Goal: Information Seeking & Learning: Learn about a topic

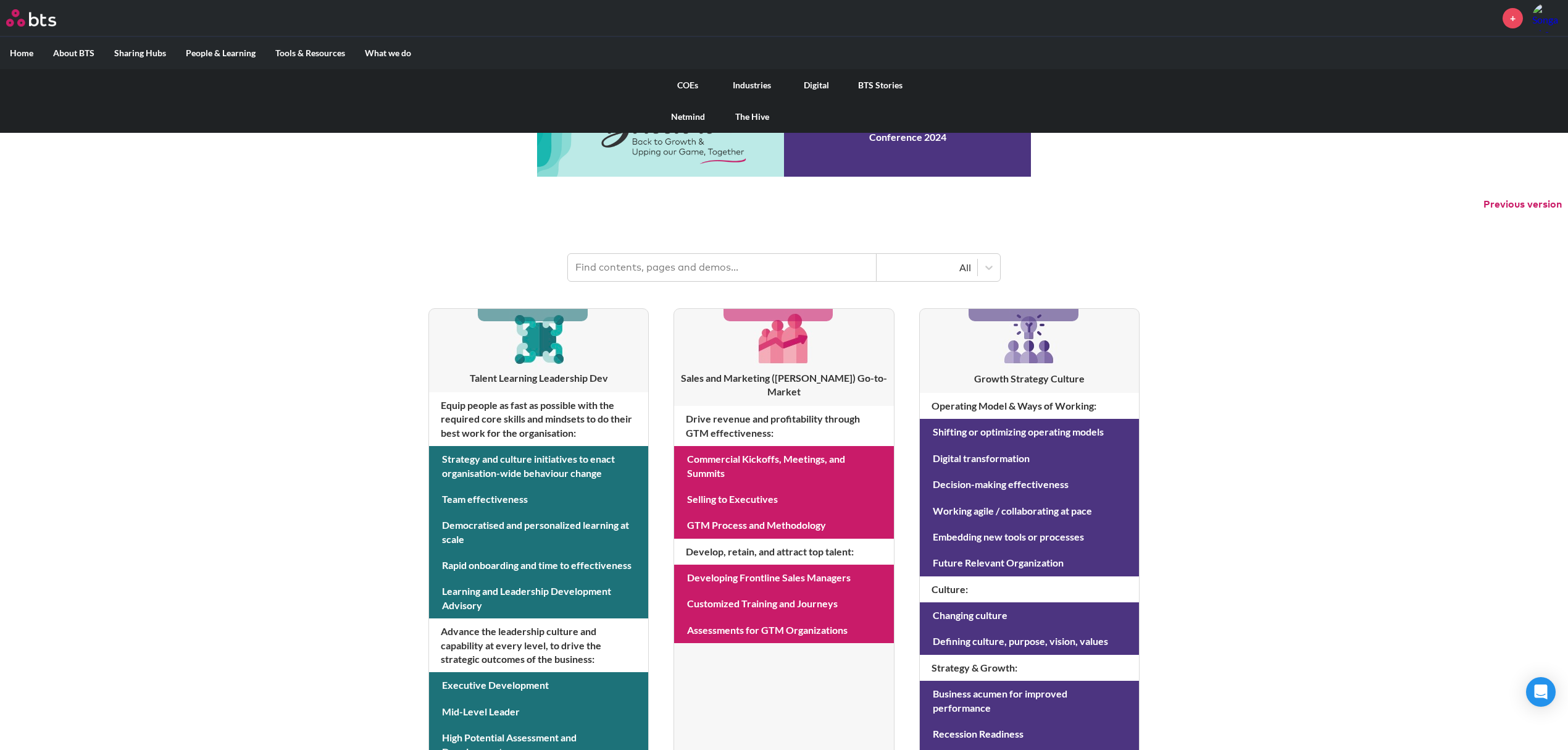
click at [695, 85] on link "COEs" at bounding box center [688, 85] width 64 height 32
click at [684, 87] on link "COEs" at bounding box center [688, 85] width 64 height 32
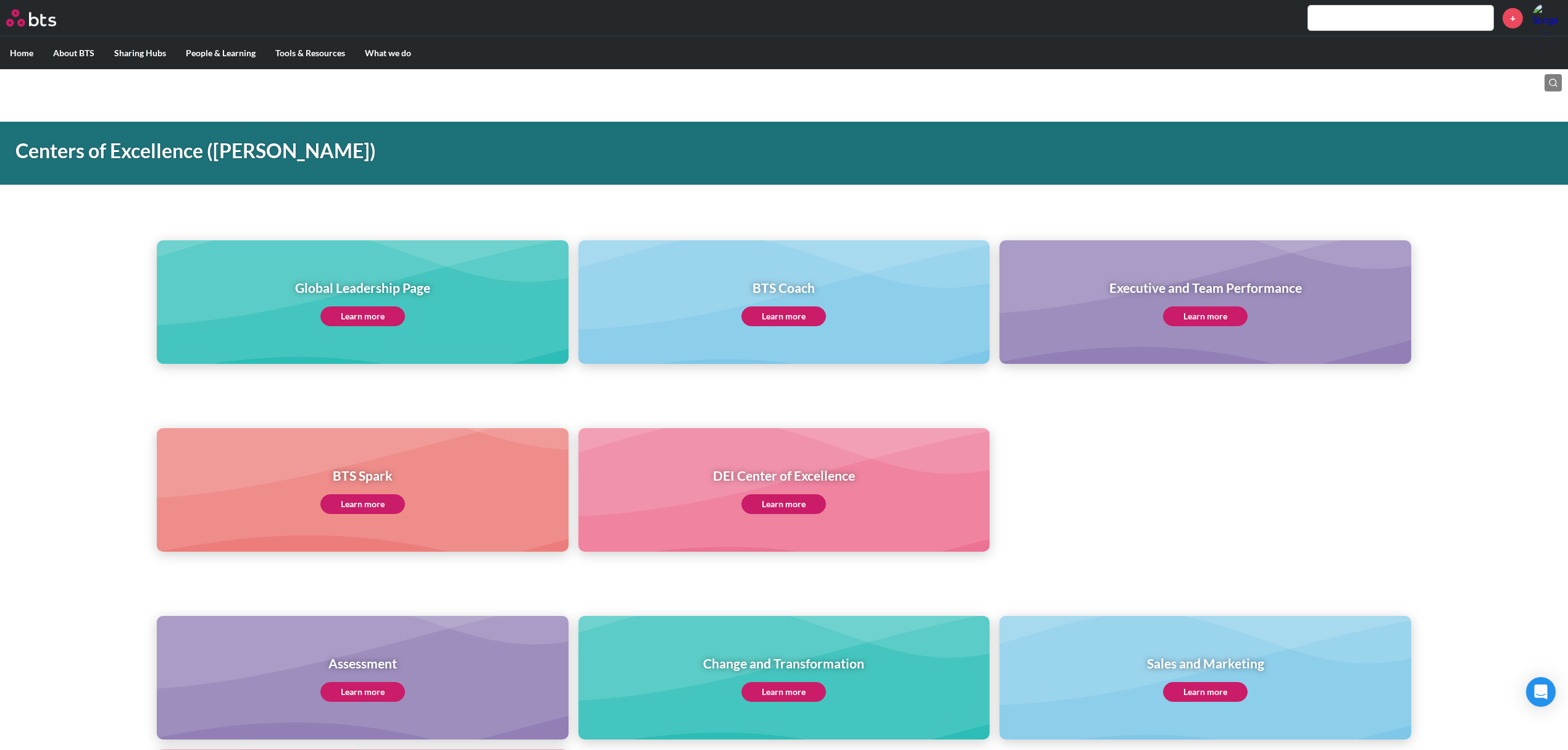
click at [1203, 408] on div "BTS Spark Learn more DEI Center of Excellence Learn more" at bounding box center [784, 468] width 1568 height 168
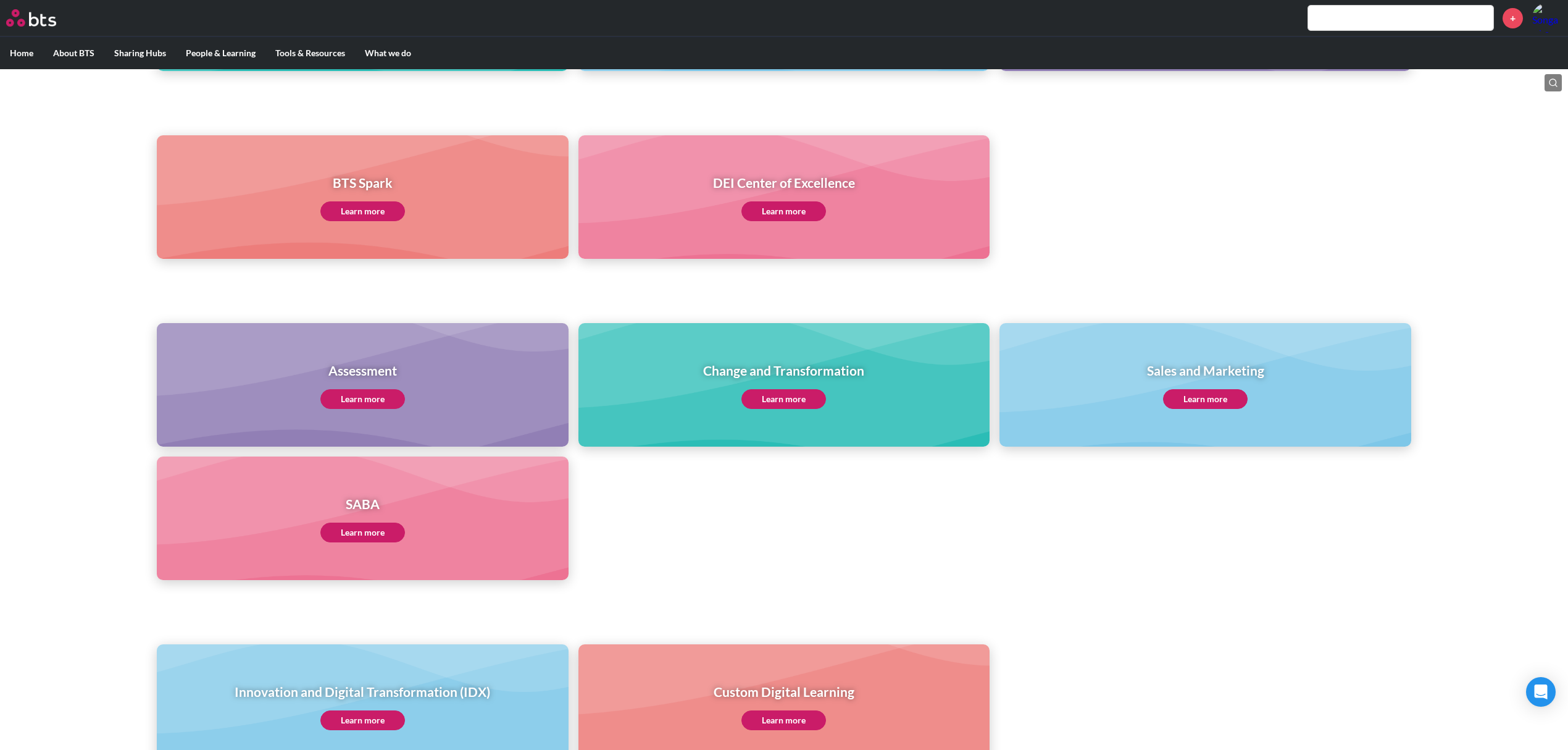
scroll to position [329, 0]
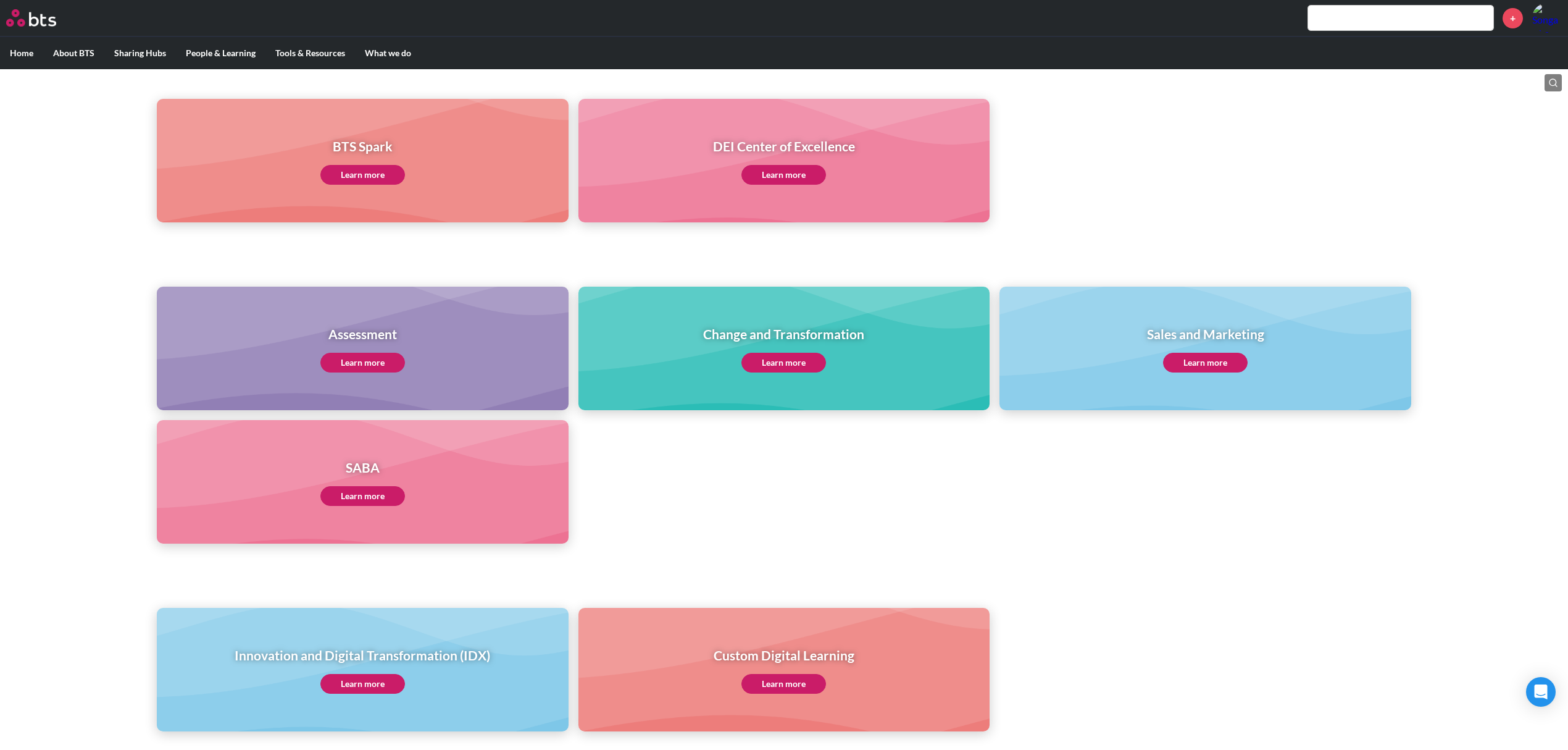
click at [1204, 363] on link "Learn more" at bounding box center [1206, 362] width 85 height 19
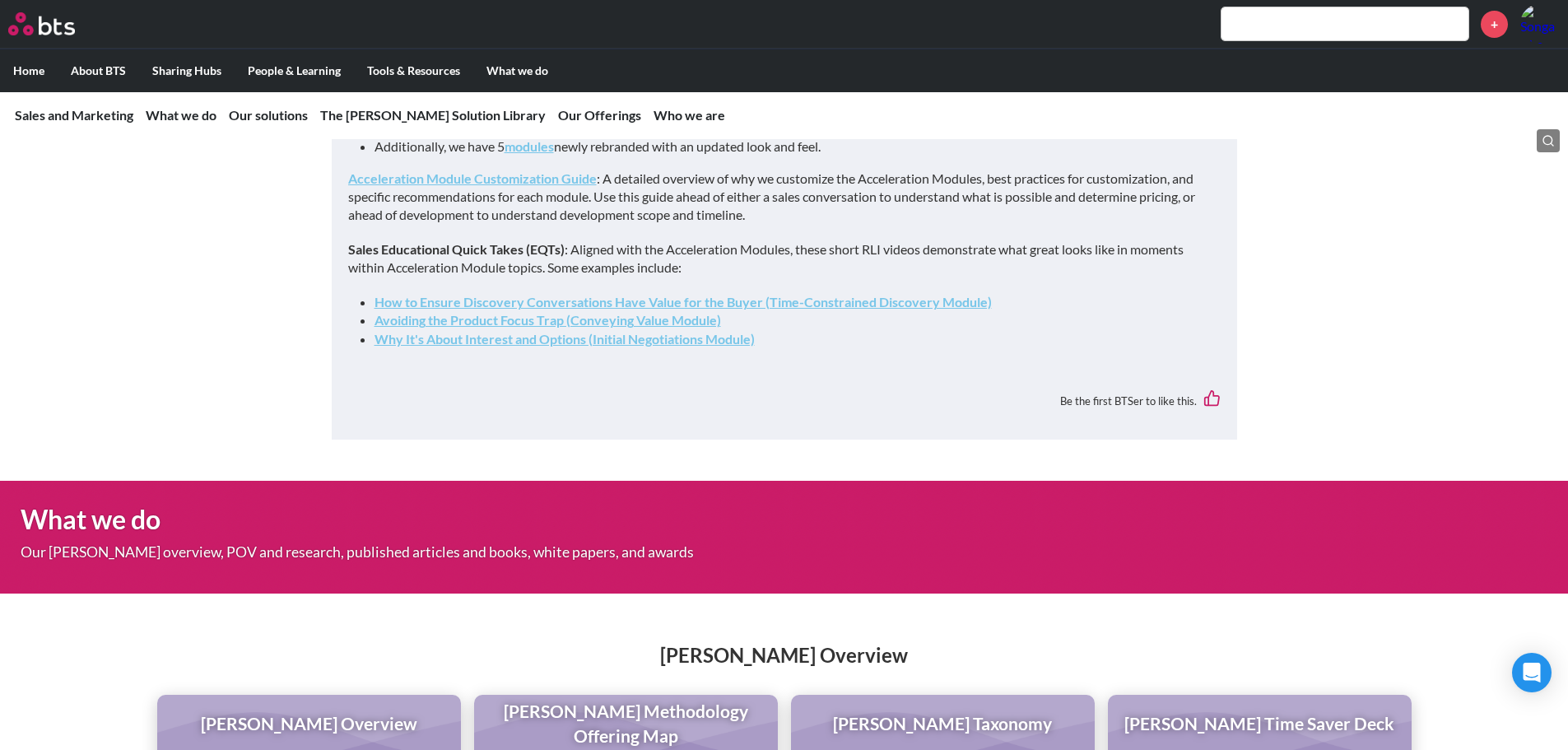
scroll to position [1165, 0]
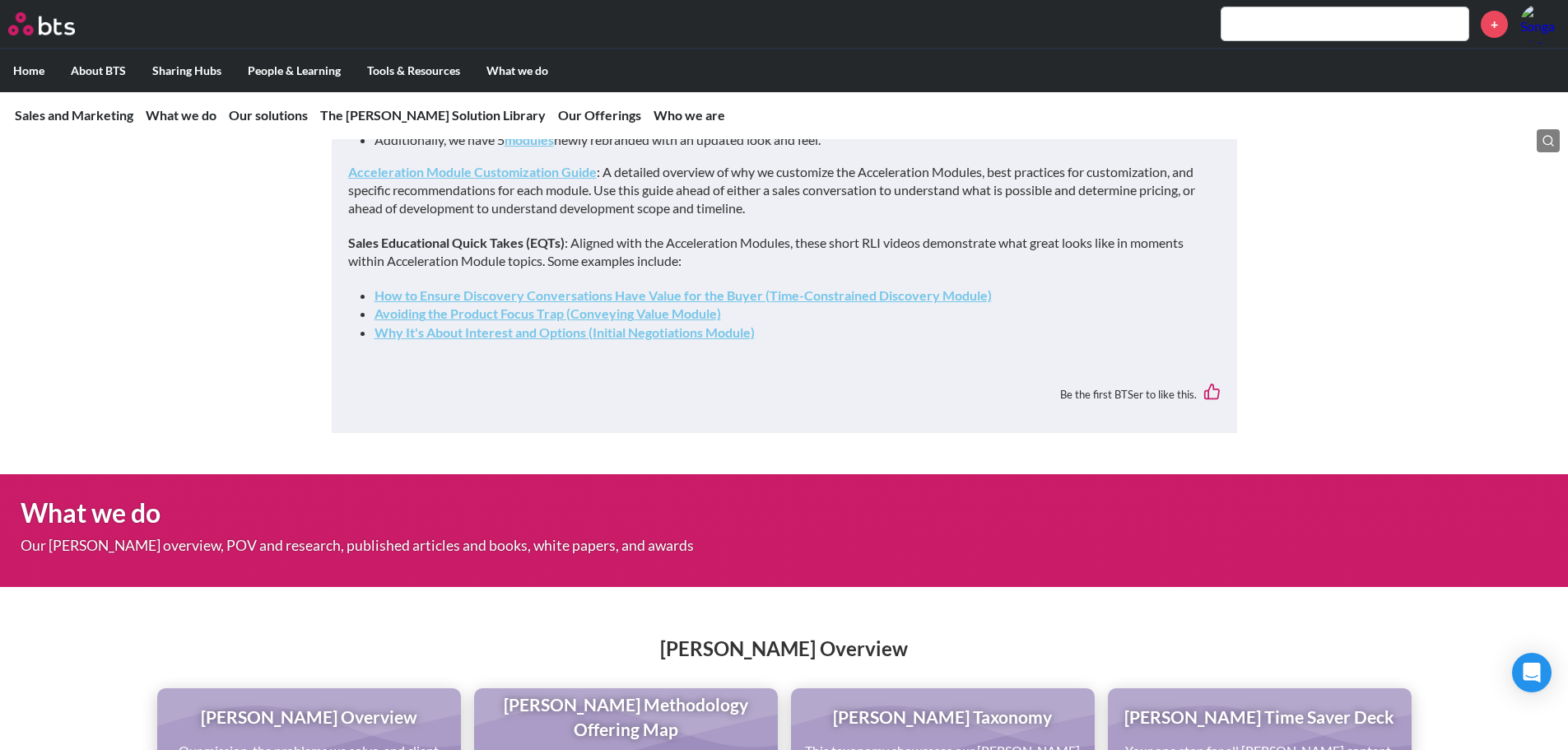
drag, startPoint x: 486, startPoint y: 247, endPoint x: 447, endPoint y: 283, distance: 53.1
click at [447, 218] on p "Acceleration Module Customization Guide : A detailed overview of why we customi…" at bounding box center [784, 190] width 872 height 55
click at [467, 250] on strong "Sales Educational Quick Takes (EQTs)" at bounding box center [457, 242] width 217 height 16
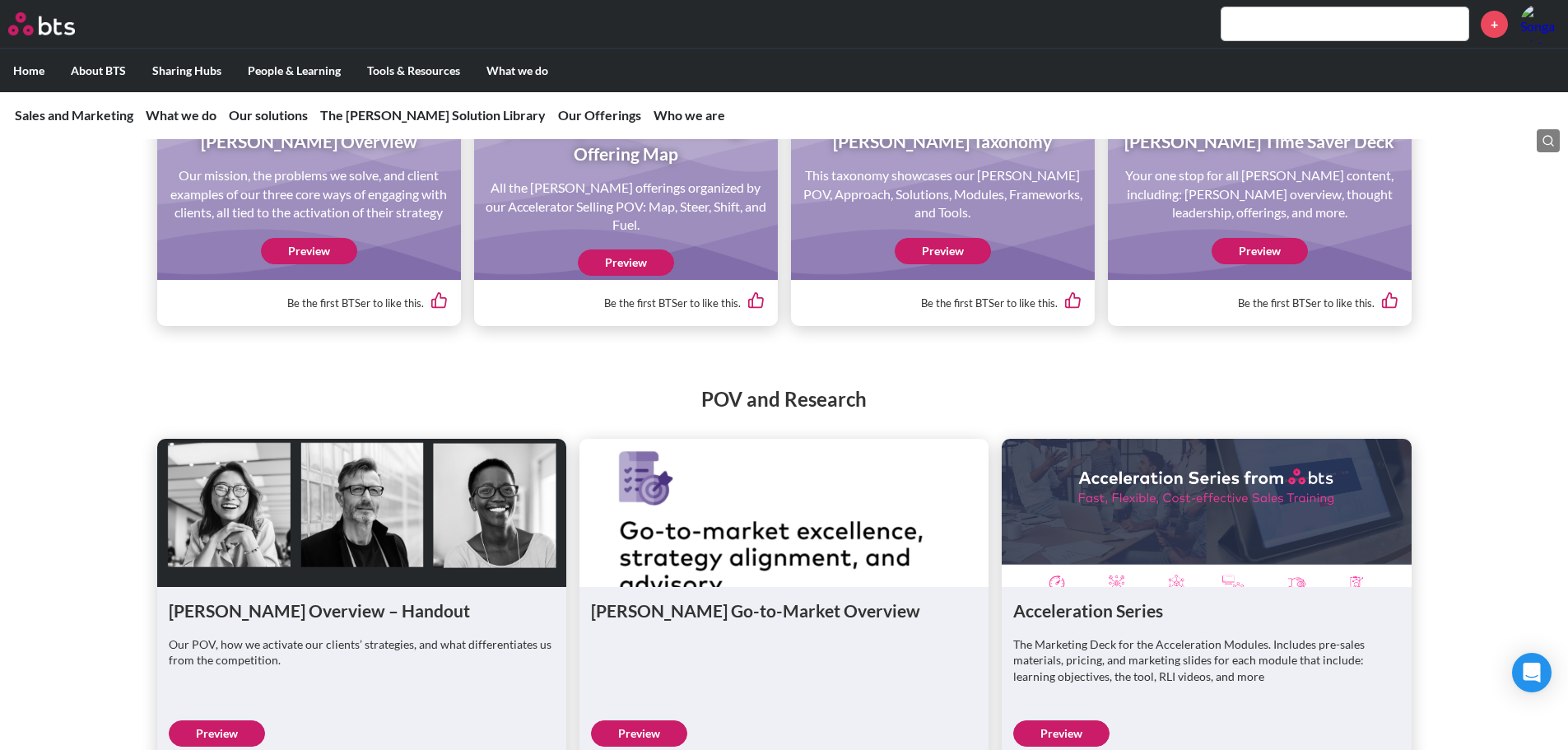
scroll to position [1742, 0]
click at [916, 263] on link "Preview" at bounding box center [942, 250] width 96 height 26
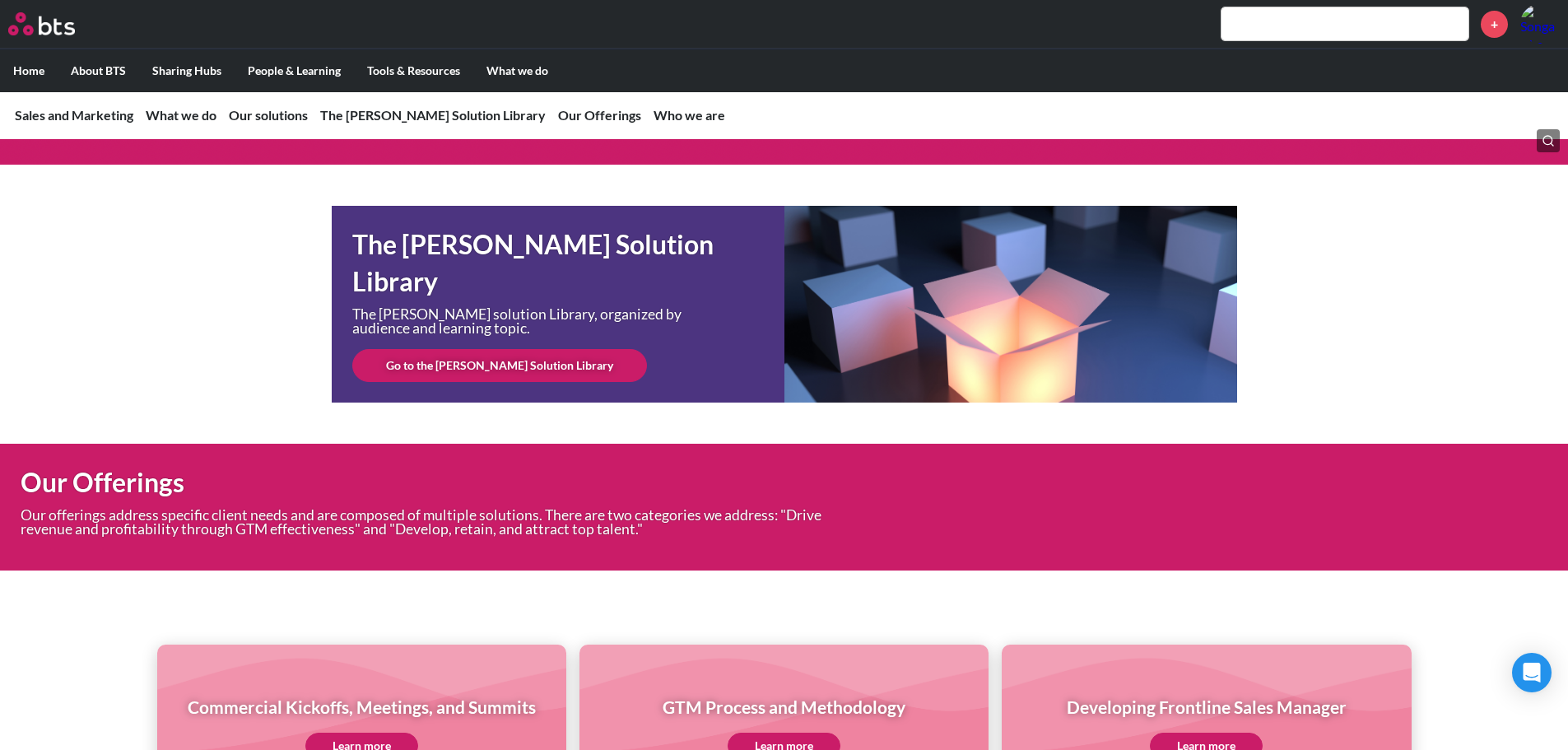
scroll to position [4787, 0]
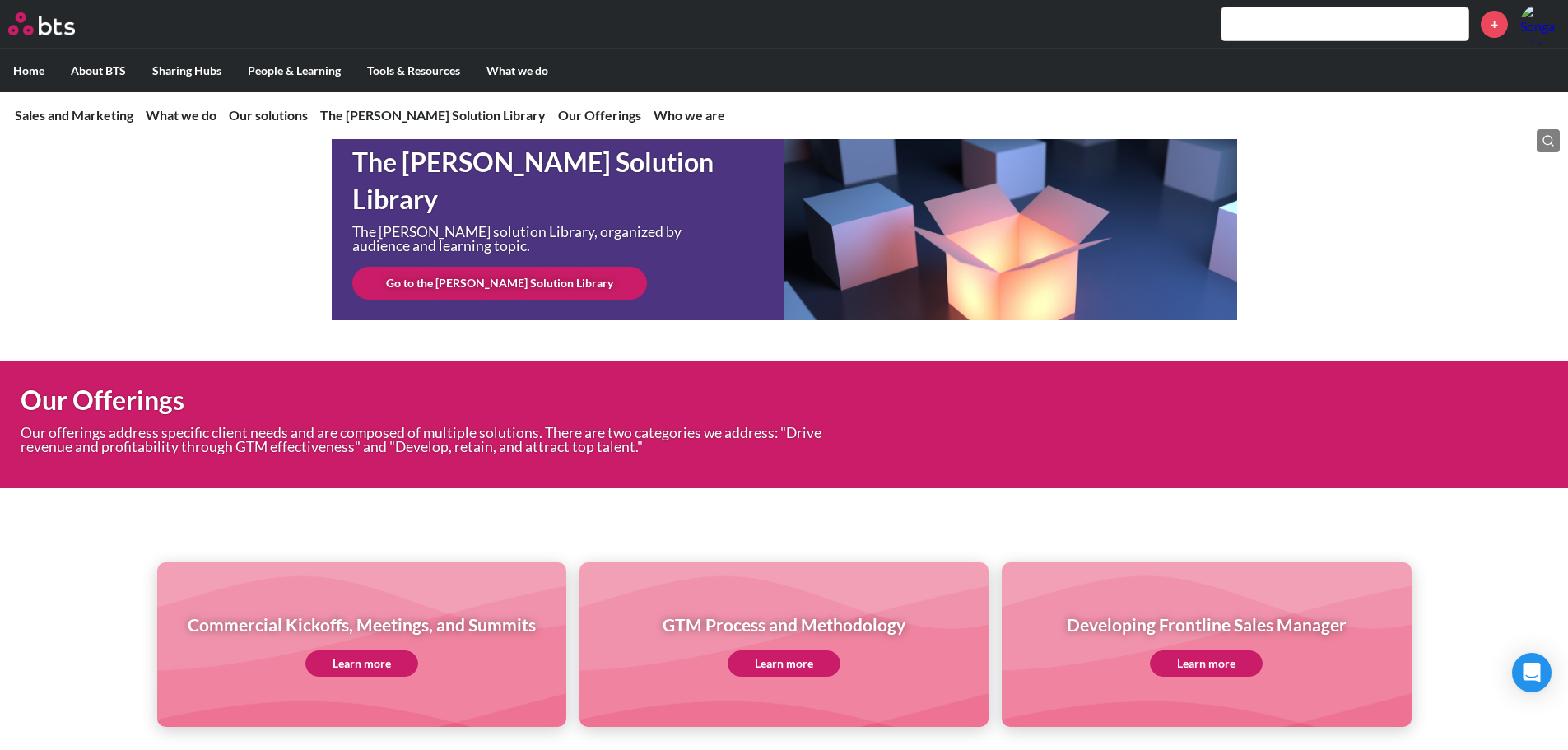
drag, startPoint x: 462, startPoint y: 331, endPoint x: 455, endPoint y: 326, distance: 8.6
click at [455, 299] on link "Go to the SAM Solution Library" at bounding box center [499, 284] width 295 height 33
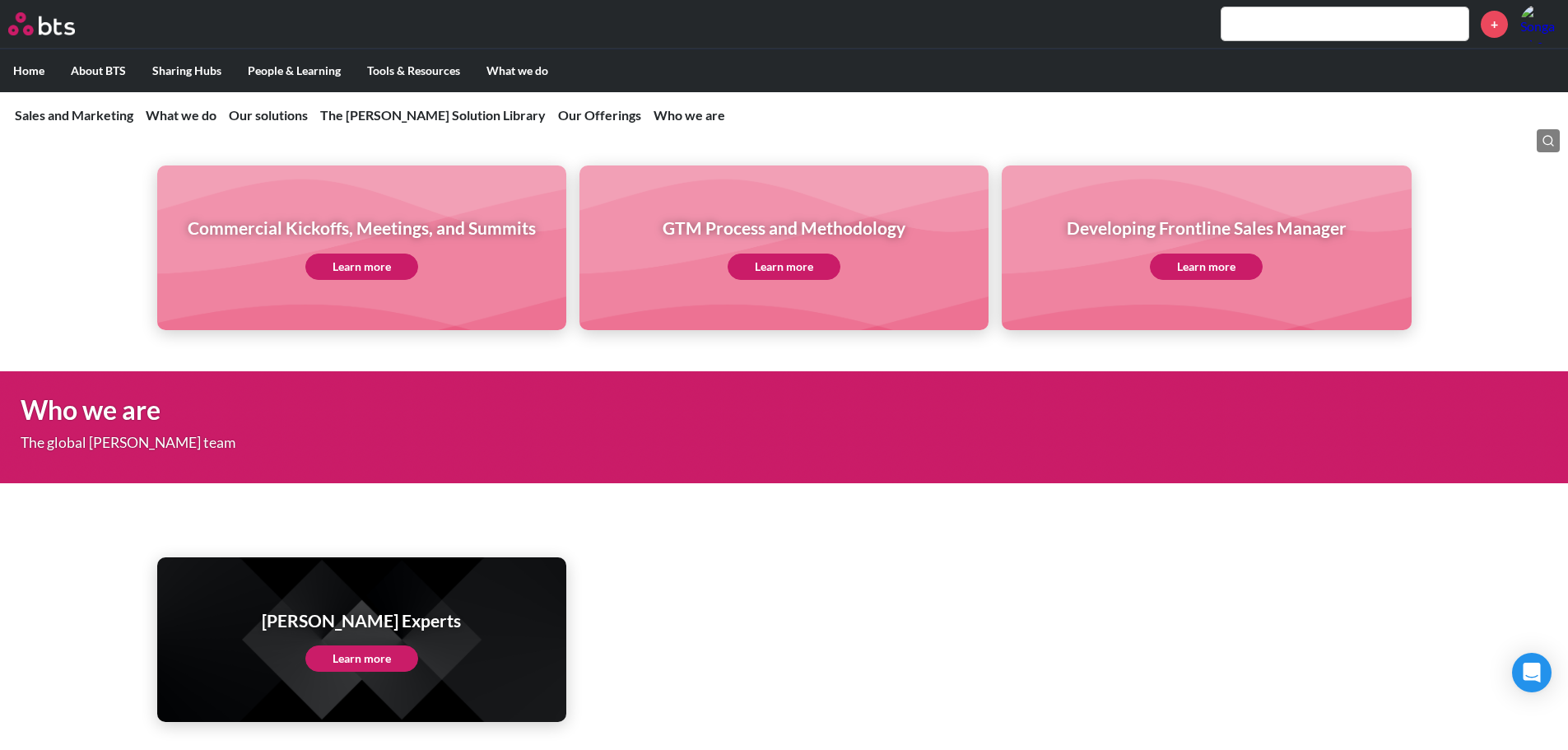
scroll to position [5186, 0]
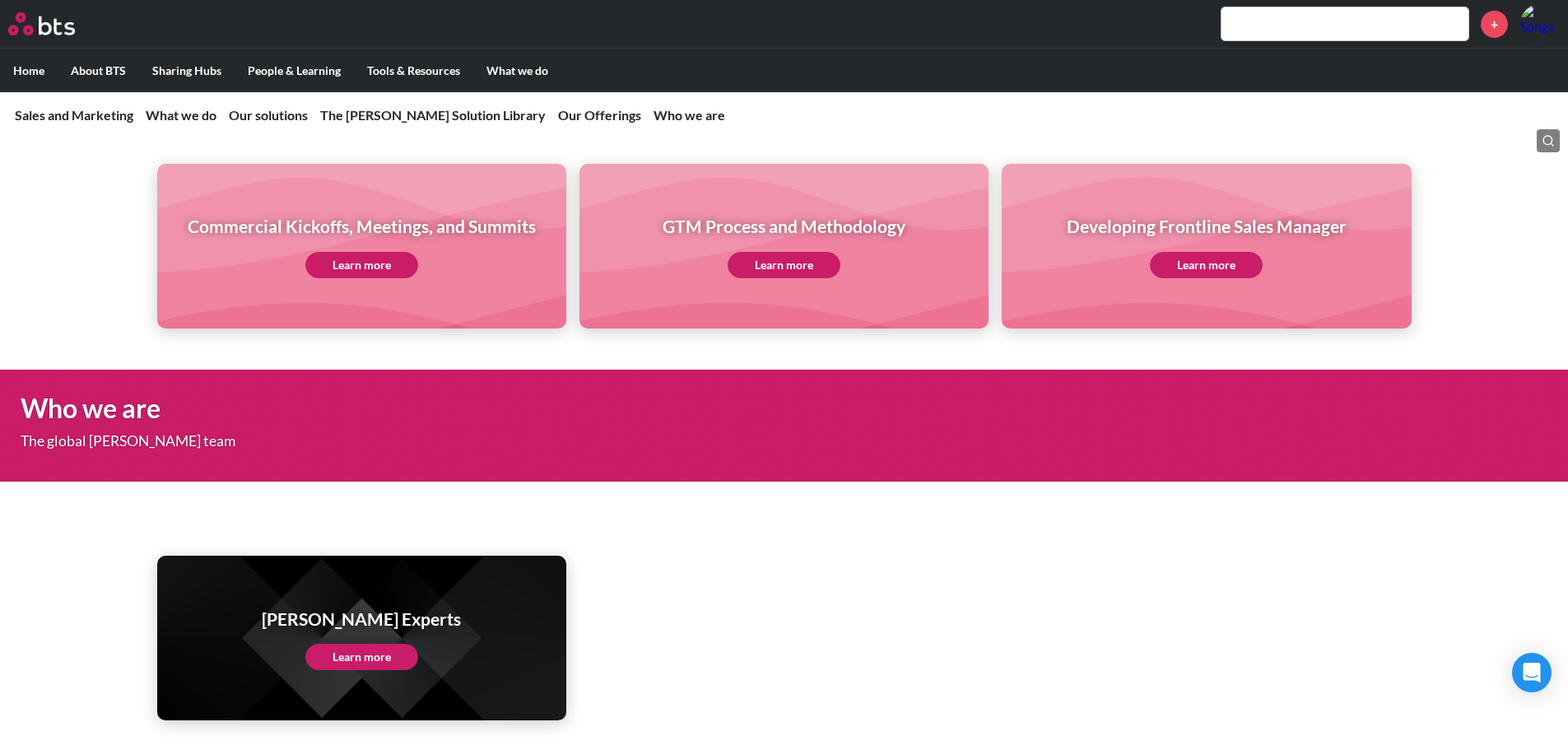
click at [1187, 278] on link "Learn more" at bounding box center [1206, 265] width 113 height 26
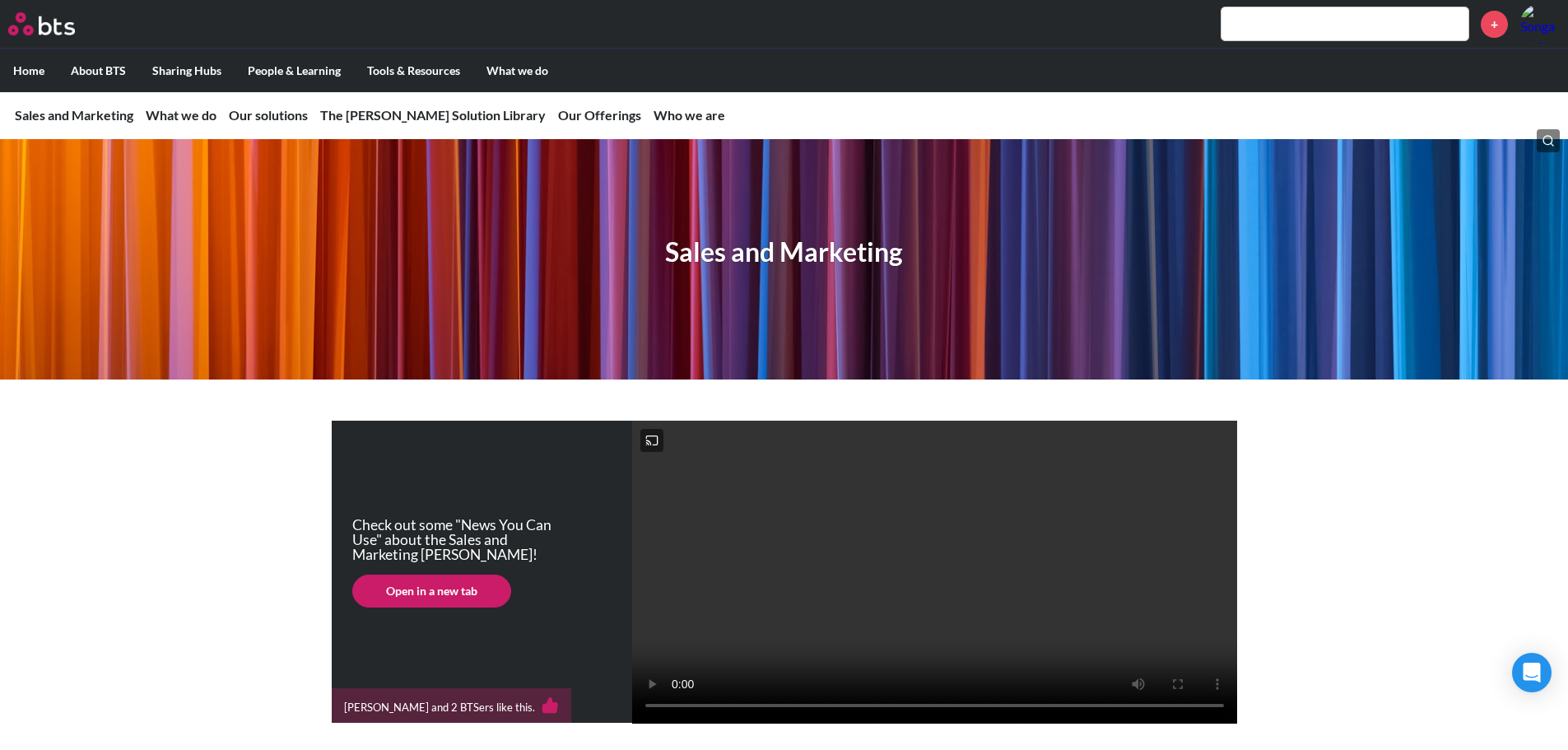
scroll to position [0, 0]
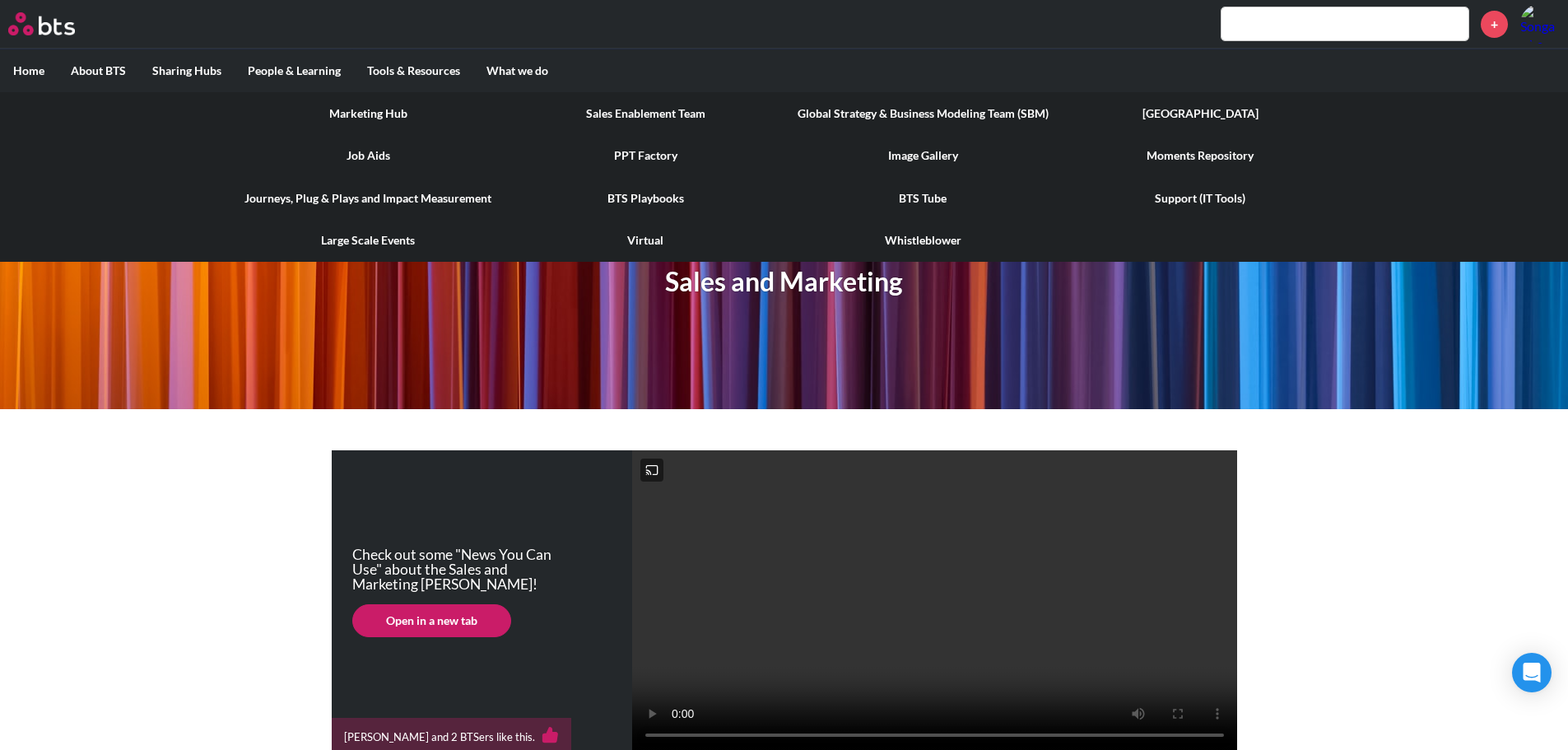
click at [1183, 153] on link "Moments Repository" at bounding box center [1199, 156] width 277 height 43
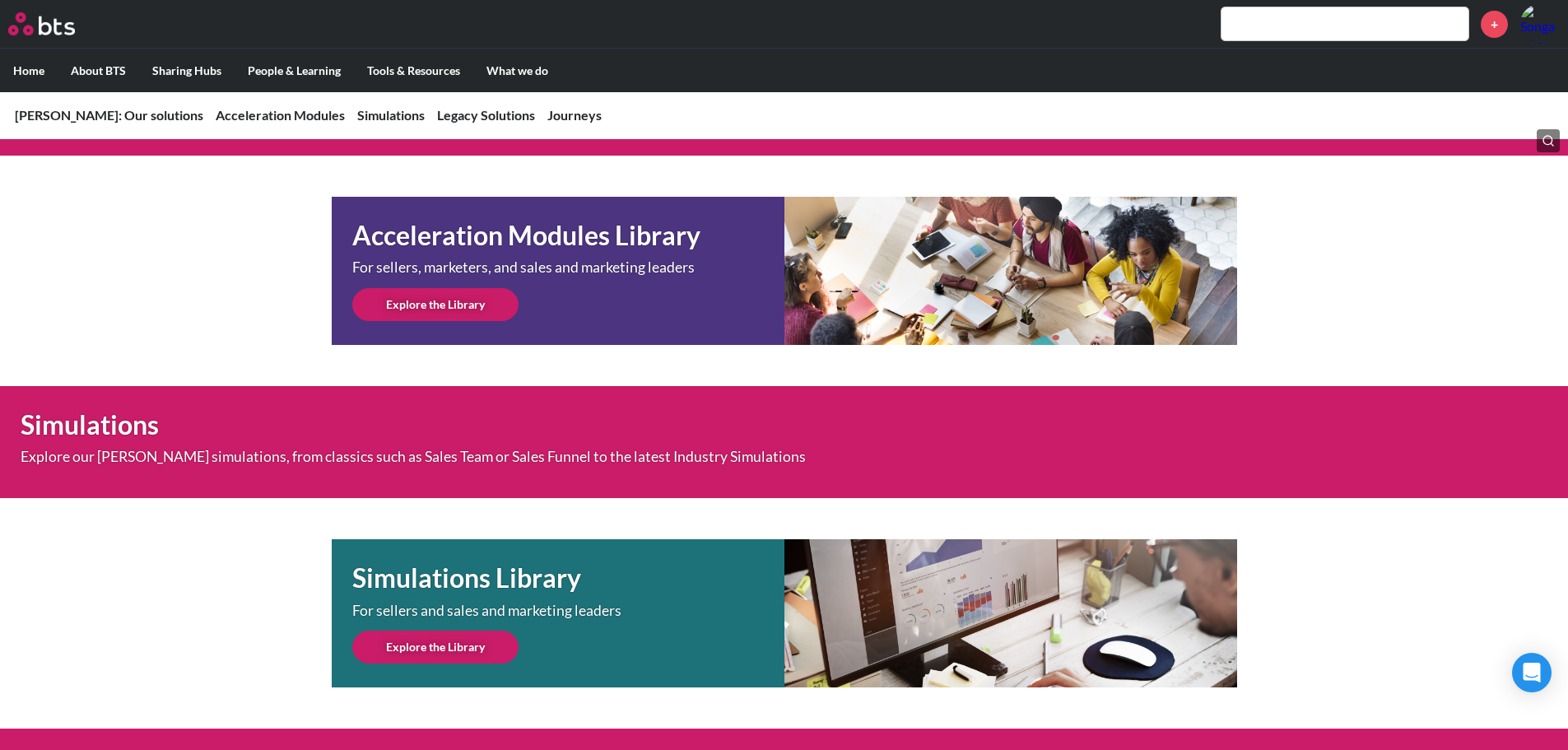
scroll to position [494, 0]
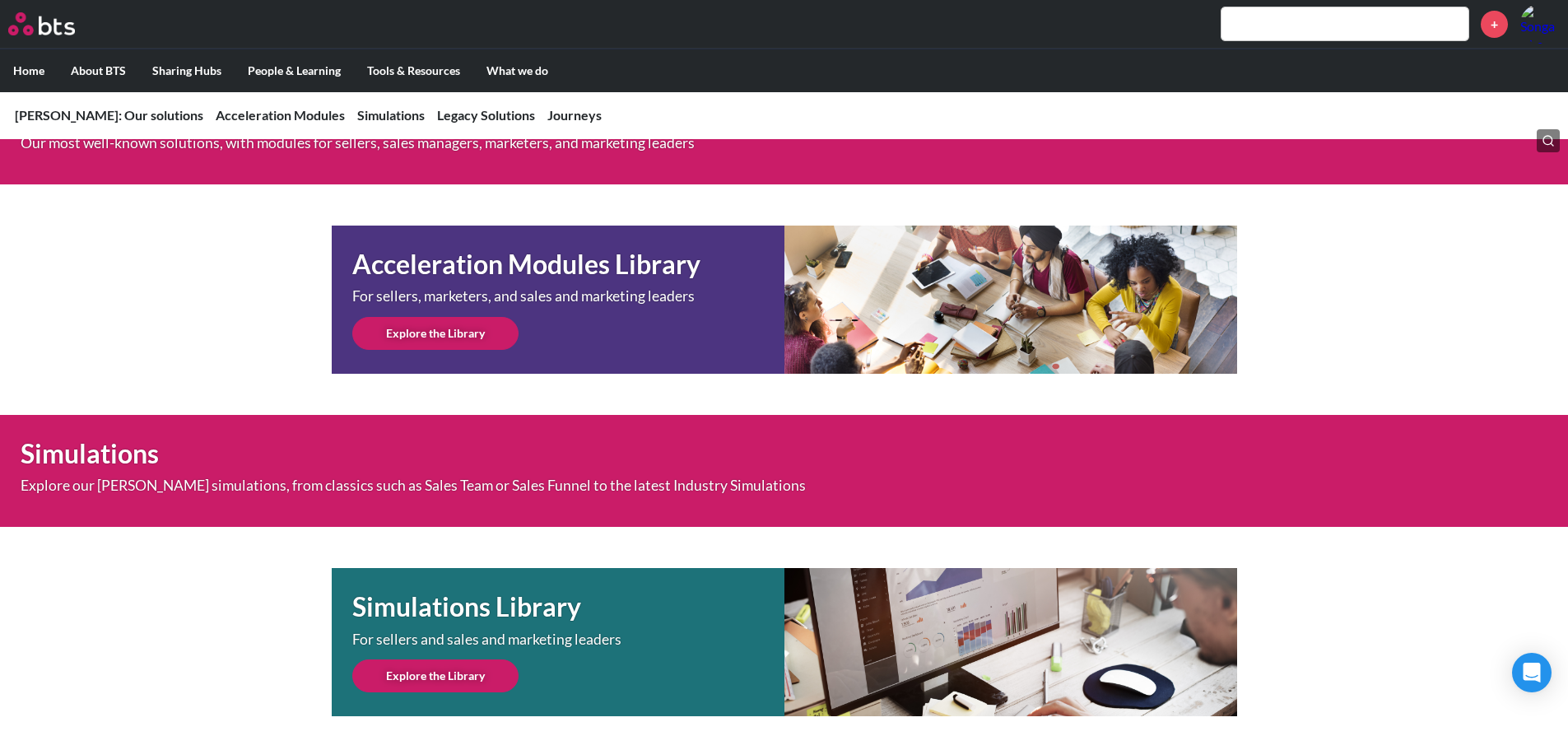
click at [445, 325] on link "Explore the Library" at bounding box center [435, 334] width 166 height 33
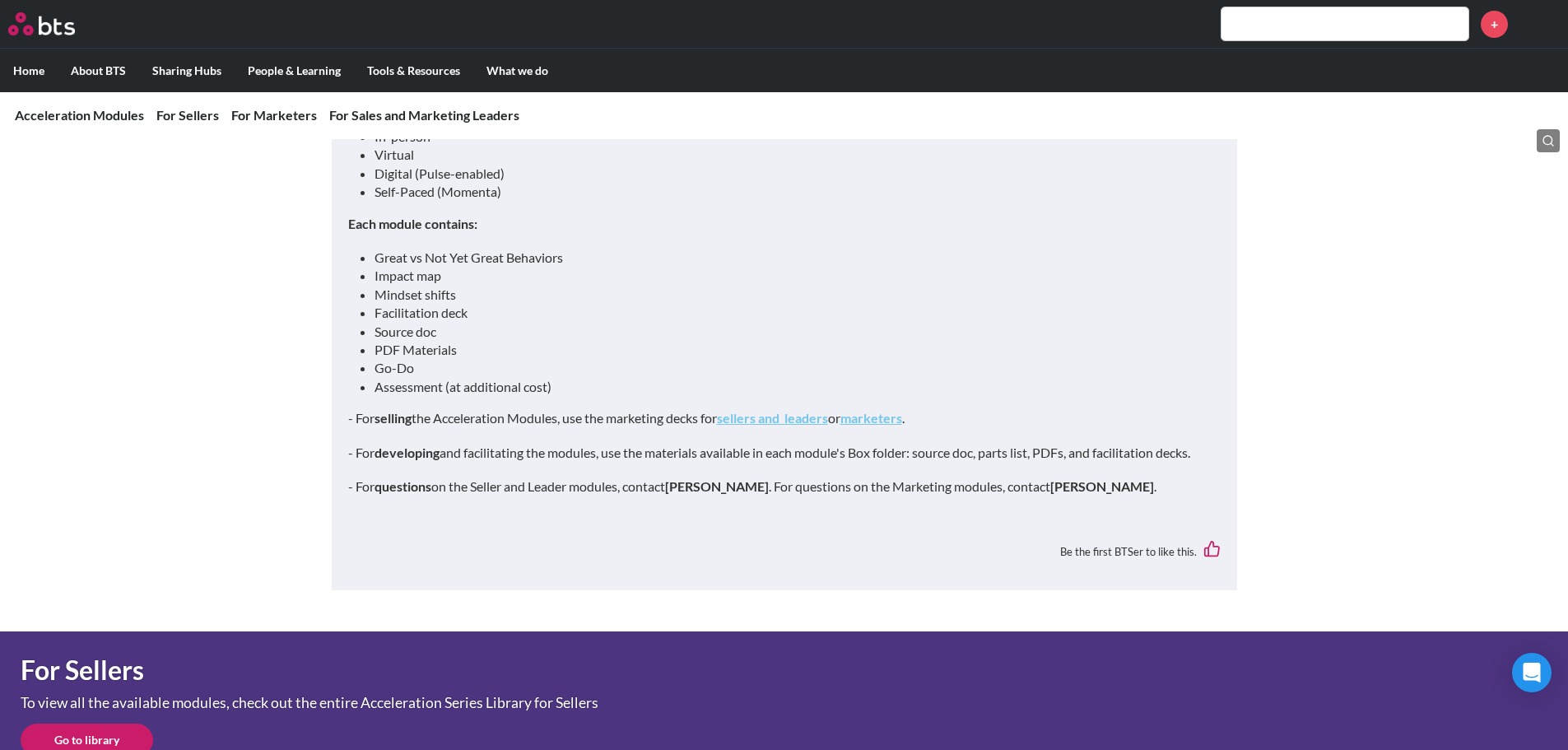
scroll to position [329, 0]
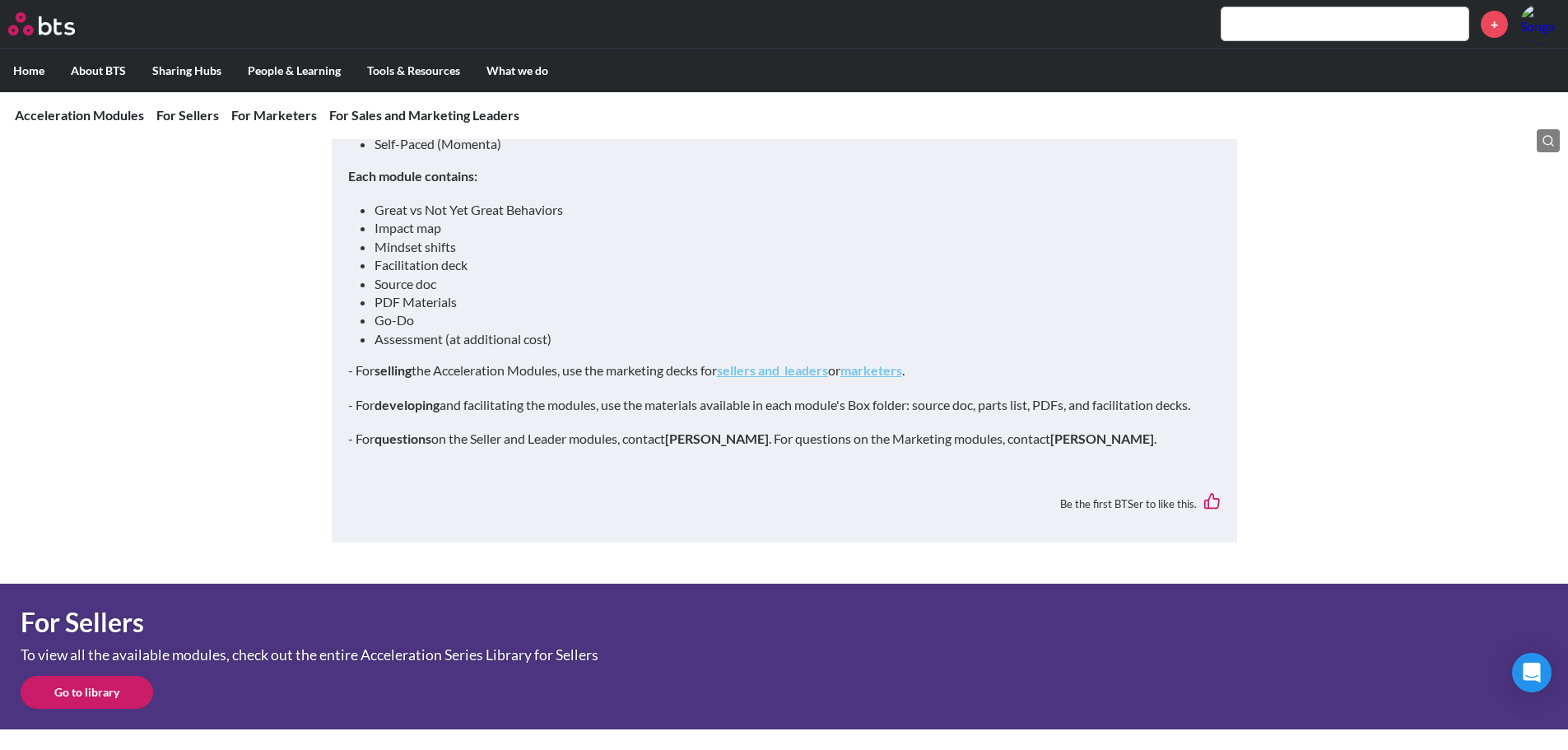
click at [819, 374] on strong "sellers and leaders" at bounding box center [772, 370] width 111 height 16
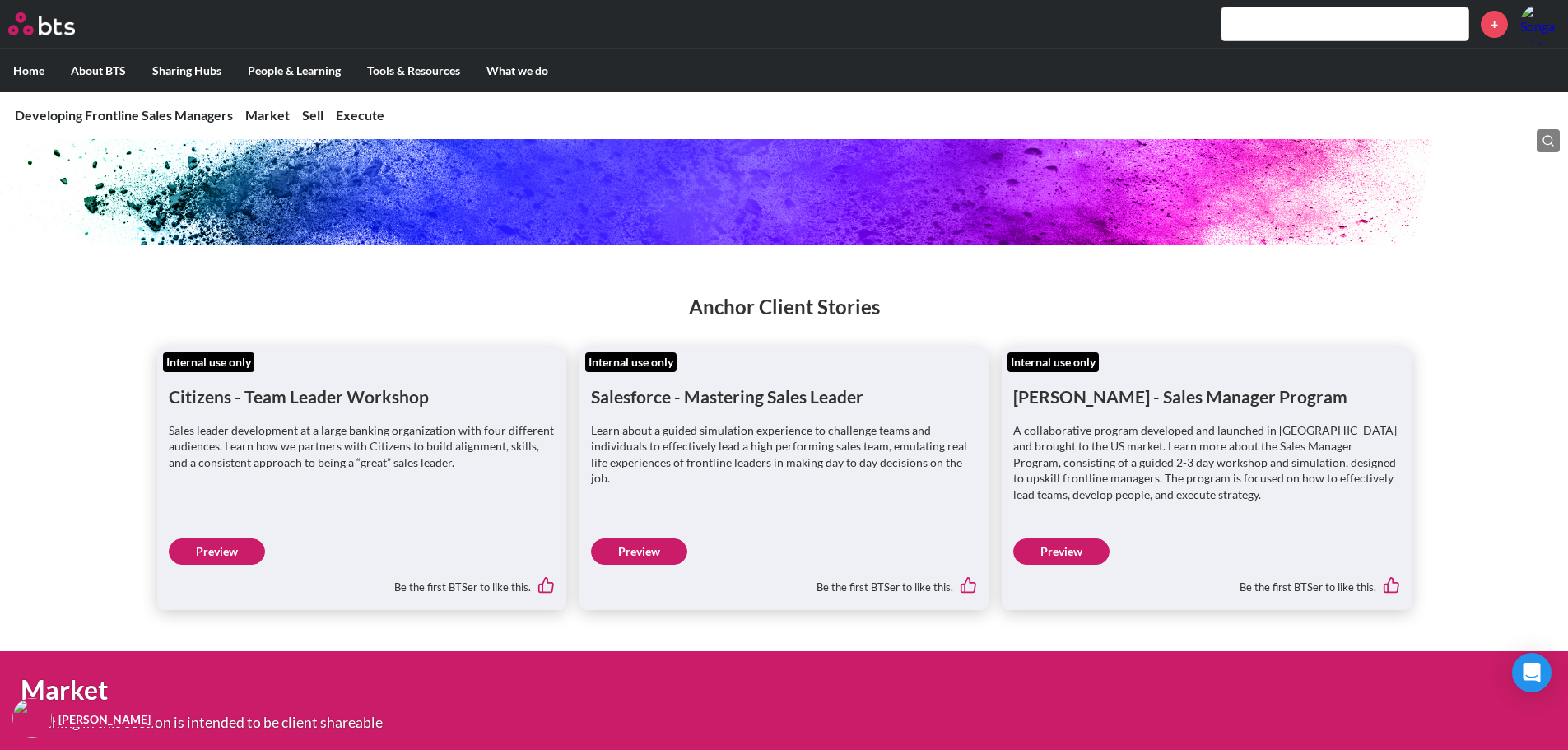
scroll to position [165, 0]
click at [830, 407] on h1 "Salesforce - Mastering Sales Leader" at bounding box center [784, 382] width 386 height 50
click at [870, 413] on div "Salesforce - Mastering Sales Leader Learn about a guided simulation experience …" at bounding box center [784, 434] width 386 height 154
drag, startPoint x: 1153, startPoint y: 398, endPoint x: 1222, endPoint y: 399, distance: 69.0
click at [1222, 399] on h1 "[PERSON_NAME] - Sales Manager Program" at bounding box center [1206, 382] width 386 height 50
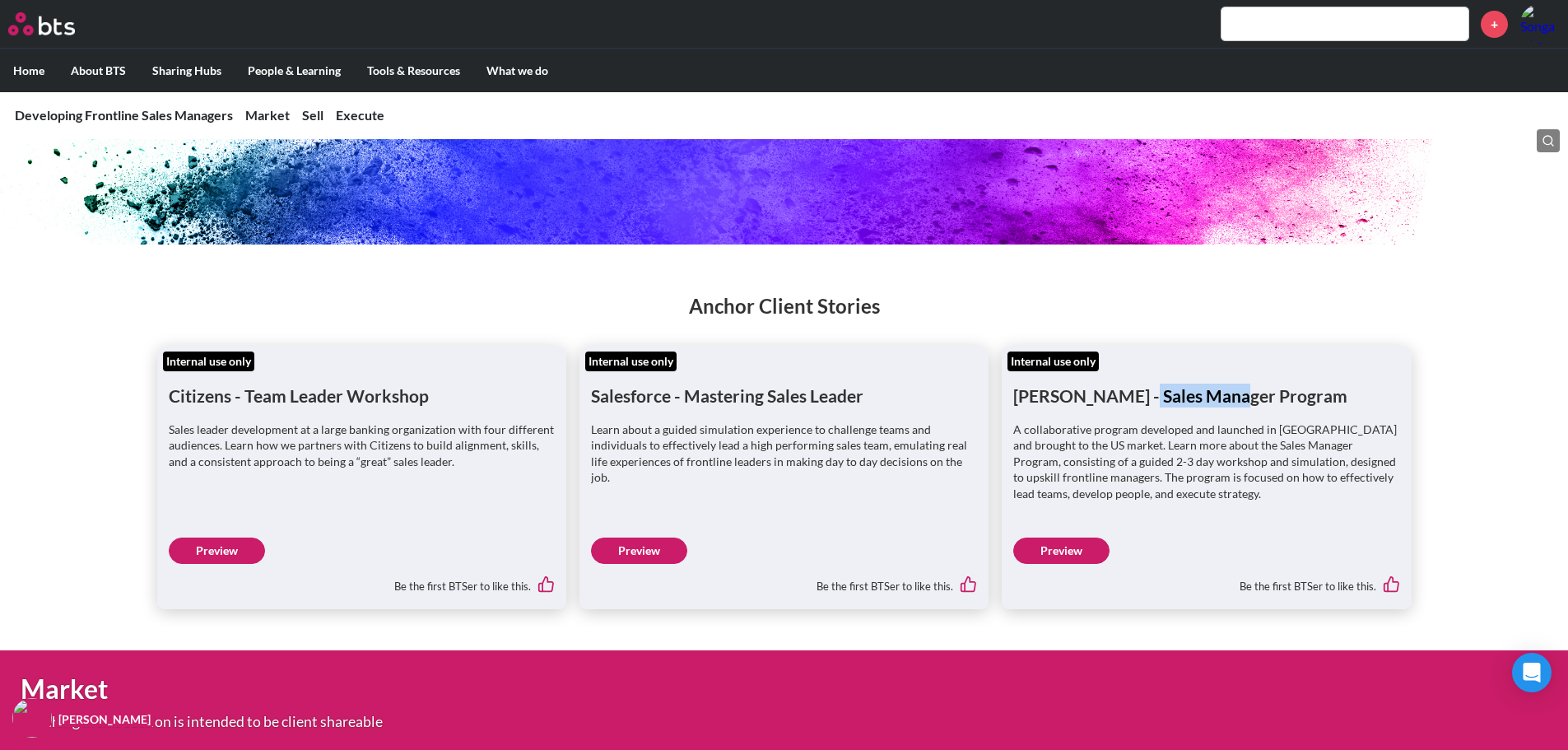
click at [1222, 399] on h1 "[PERSON_NAME] - Sales Manager Program" at bounding box center [1206, 382] width 386 height 50
click at [1240, 423] on p "A collaborative program developed and launched in [GEOGRAPHIC_DATA] and brought…" at bounding box center [1206, 462] width 386 height 81
drag, startPoint x: 279, startPoint y: 398, endPoint x: 350, endPoint y: 404, distance: 71.3
click at [350, 404] on h1 "Citizens - Team Leader Workshop" at bounding box center [361, 382] width 386 height 50
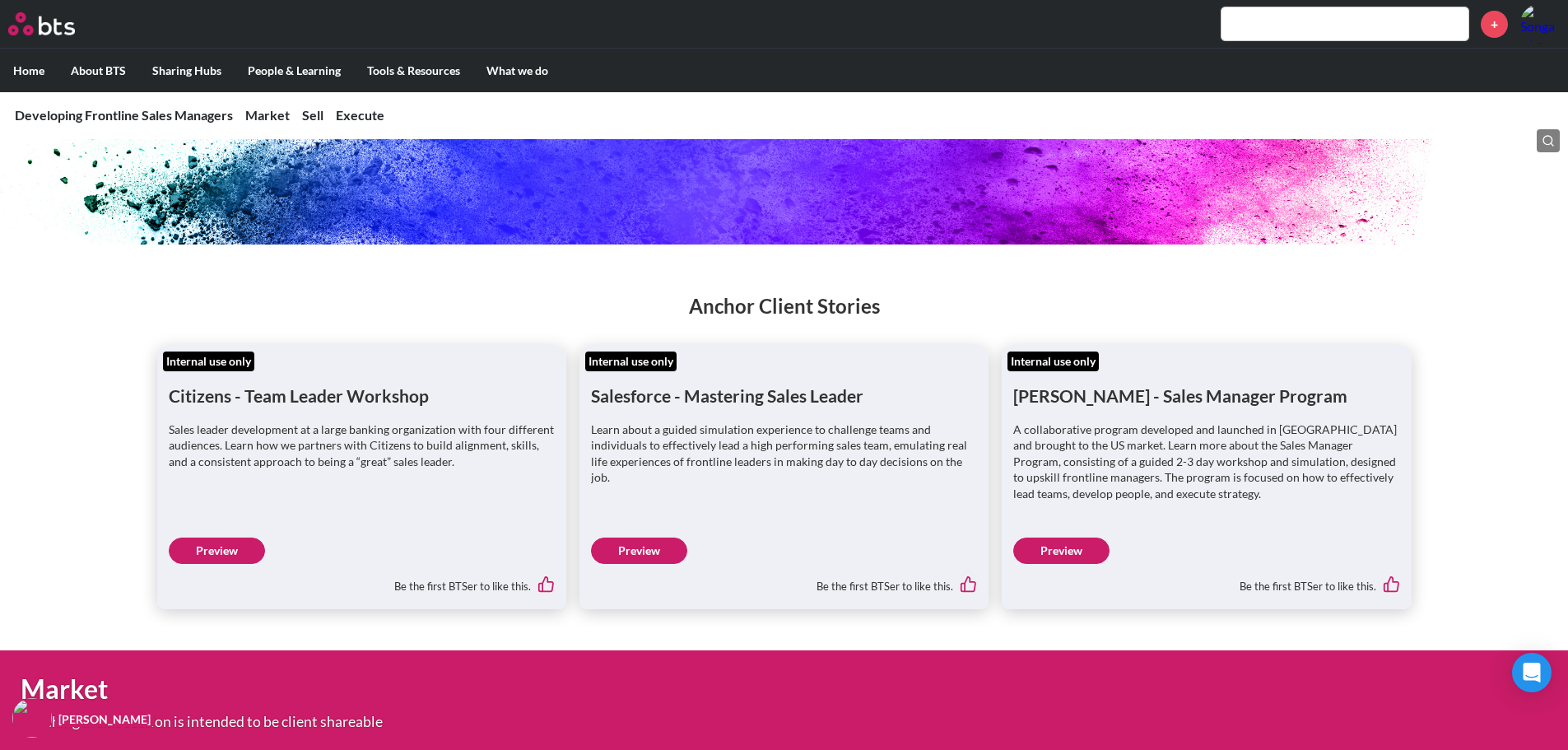
click at [629, 566] on div "Be the first BTSer to like this." at bounding box center [784, 580] width 386 height 34
click at [634, 559] on link "Preview" at bounding box center [639, 551] width 96 height 26
click at [1084, 552] on link "Preview" at bounding box center [1061, 551] width 96 height 26
